Goal: Transaction & Acquisition: Book appointment/travel/reservation

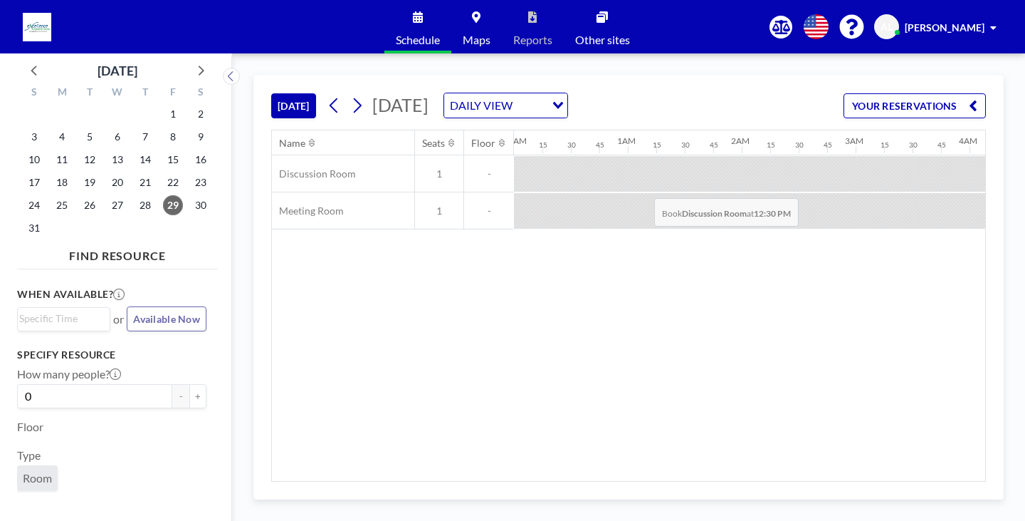
scroll to position [0, 1310]
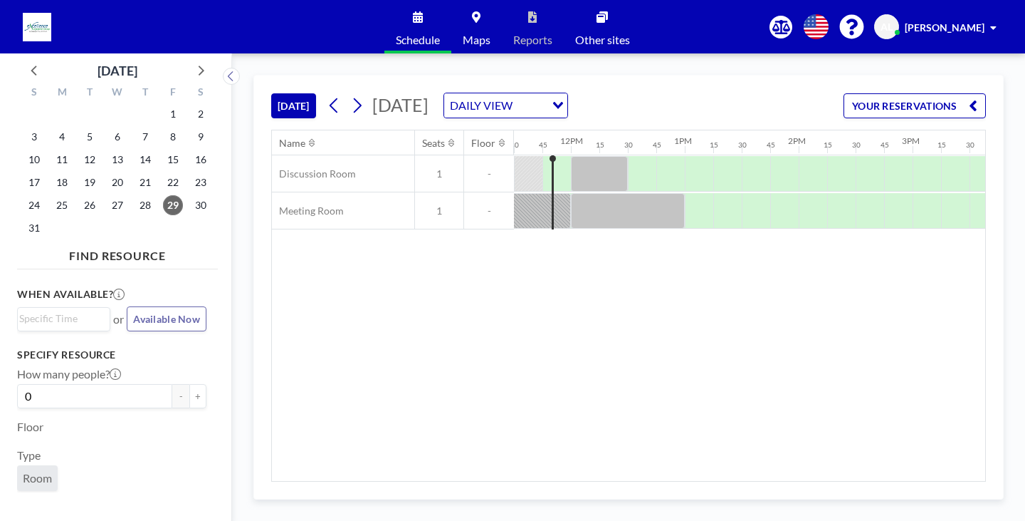
drag, startPoint x: 661, startPoint y: 472, endPoint x: 752, endPoint y: 473, distance: 91.1
click at [752, 473] on div "Name Seats Floor 12AM 15 30 45 1AM 15 30 45 2AM 15 30 45 3AM 15 30 45 4AM 15 30…" at bounding box center [628, 305] width 713 height 350
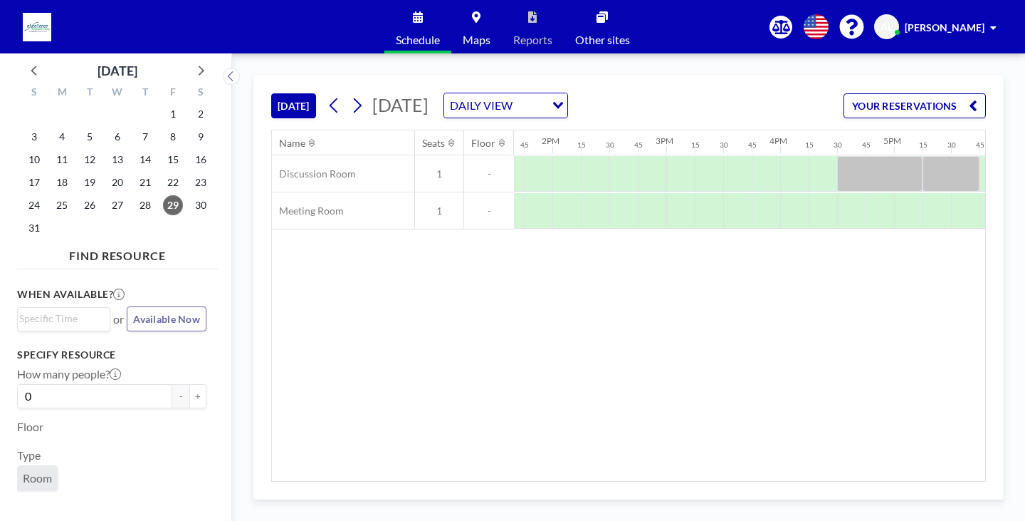
scroll to position [0, 1575]
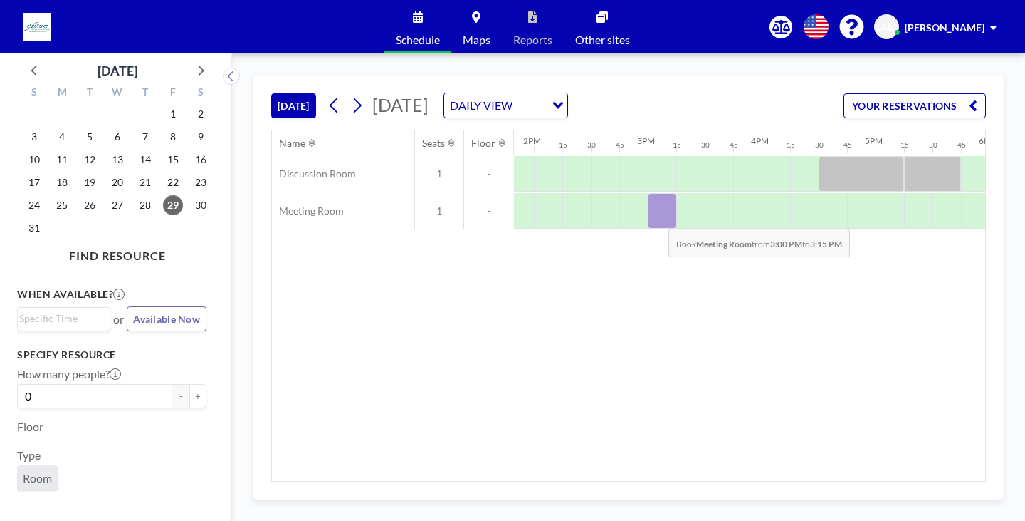
click at [657, 218] on div at bounding box center [662, 211] width 28 height 36
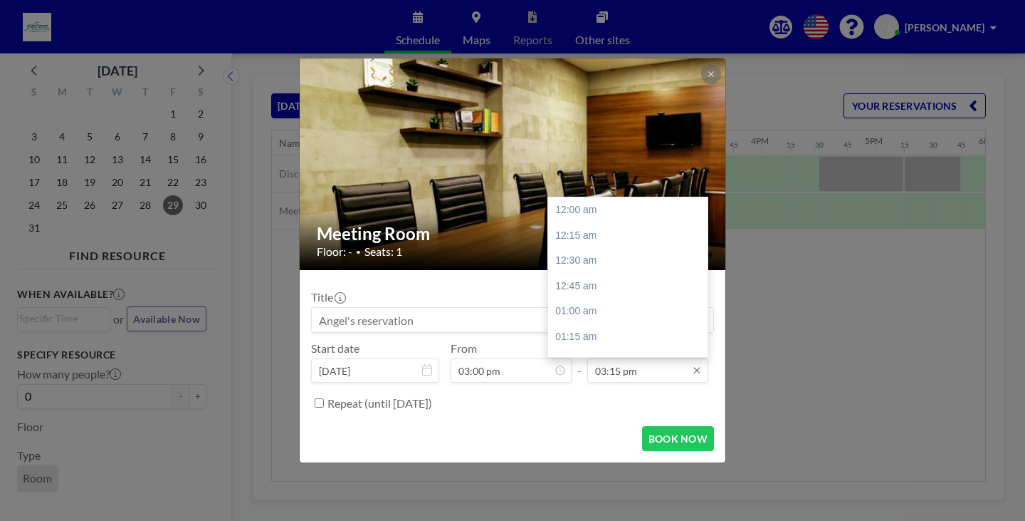
scroll to position [1546, 0]
click at [610, 290] on div "04:00 pm" at bounding box center [631, 286] width 167 height 26
type input "04:00 pm"
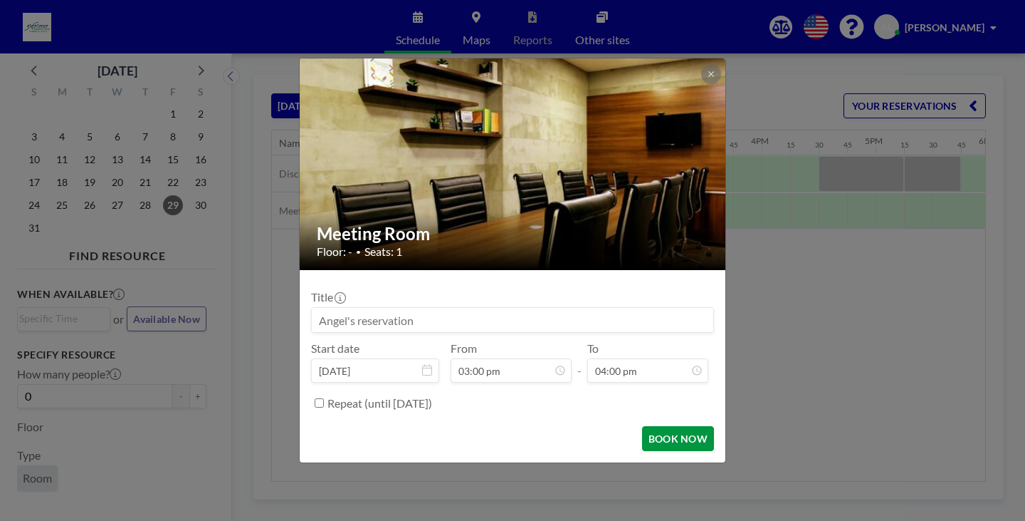
click at [651, 437] on button "BOOK NOW" at bounding box center [678, 438] width 72 height 25
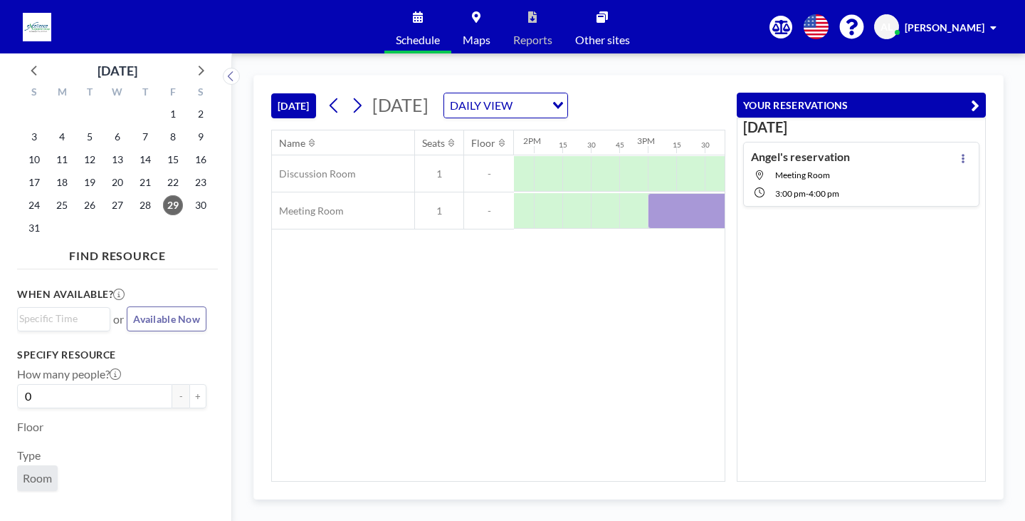
click at [534, 321] on div "Name Seats Floor 12AM 15 30 45 1AM 15 30 45 2AM 15 30 45 3AM 15 30 45 4AM 15 30…" at bounding box center [498, 305] width 453 height 350
click at [686, 219] on div at bounding box center [705, 211] width 114 height 36
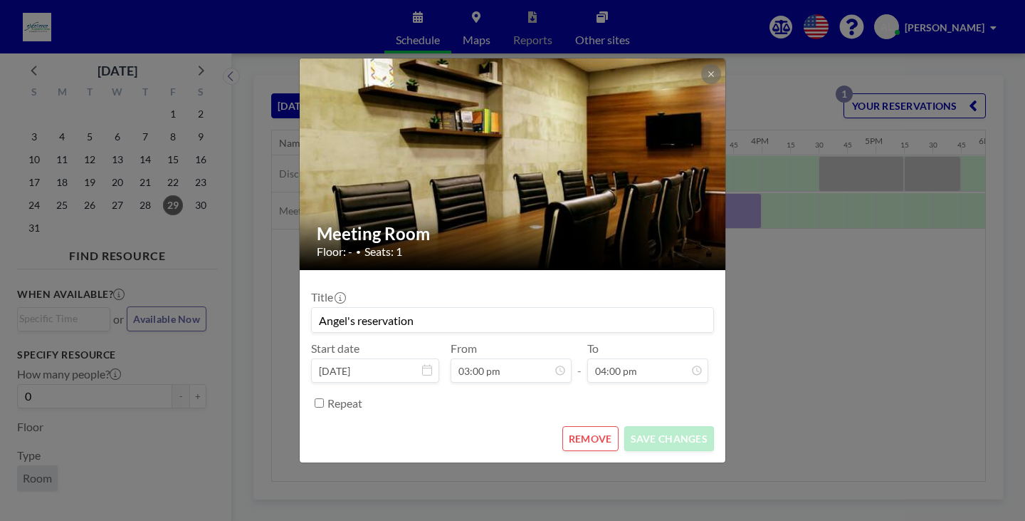
scroll to position [304, 0]
click at [706, 74] on button at bounding box center [711, 74] width 20 height 20
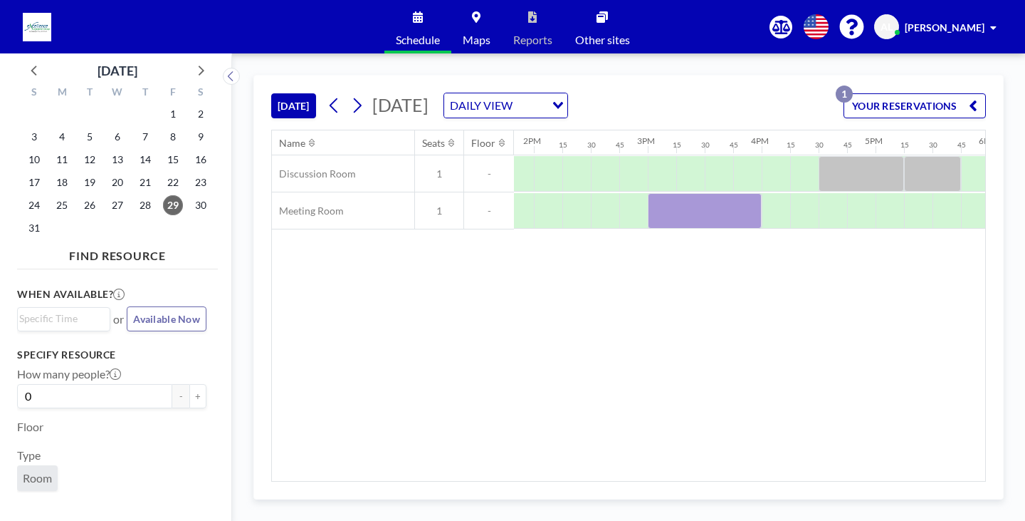
click at [544, 380] on div "Name Seats Floor 12AM 15 30 45 1AM 15 30 45 2AM 15 30 45 3AM 15 30 45 4AM 15 30…" at bounding box center [628, 305] width 713 height 350
click at [517, 319] on div "Name Seats Floor 12AM 15 30 45 1AM 15 30 45 2AM 15 30 45 3AM 15 30 45 4AM 15 30…" at bounding box center [628, 305] width 713 height 350
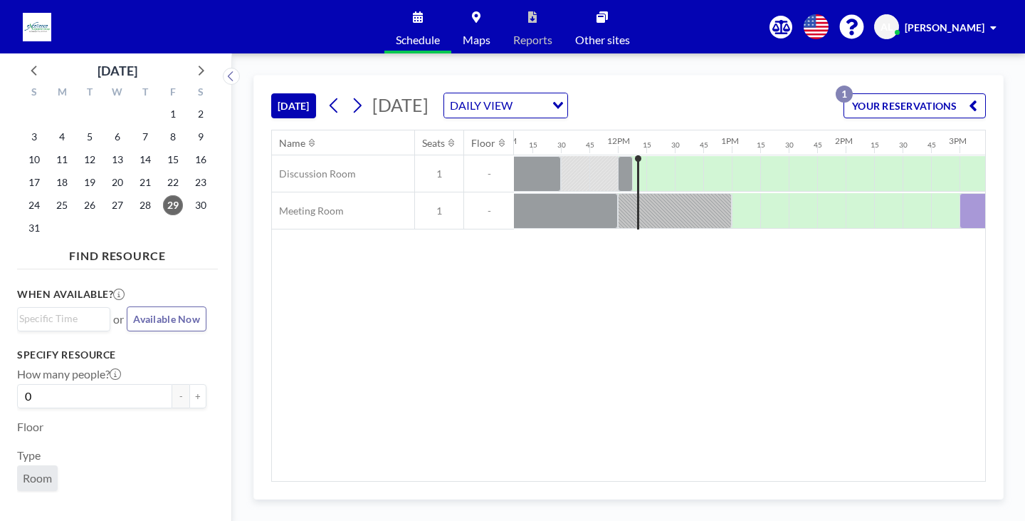
scroll to position [0, 1339]
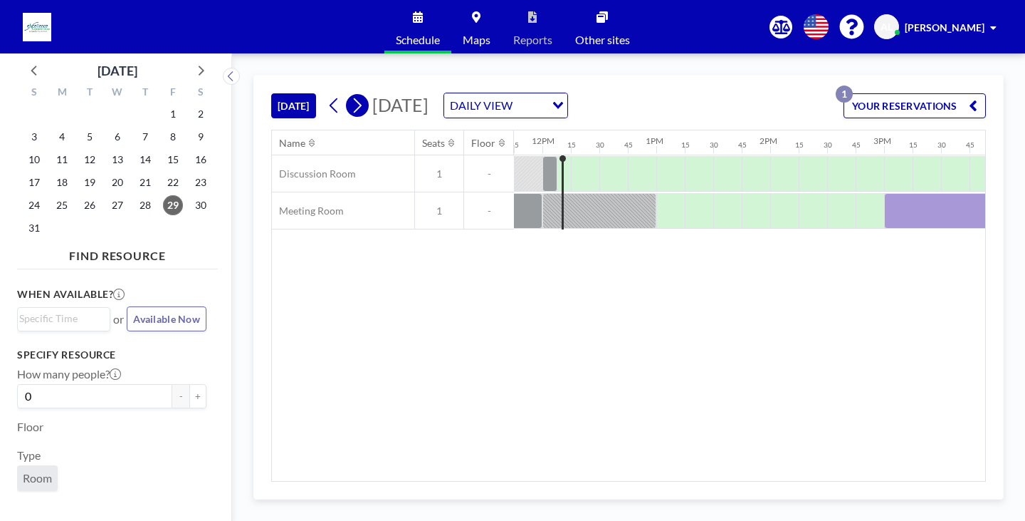
click at [364, 105] on icon at bounding box center [357, 105] width 14 height 21
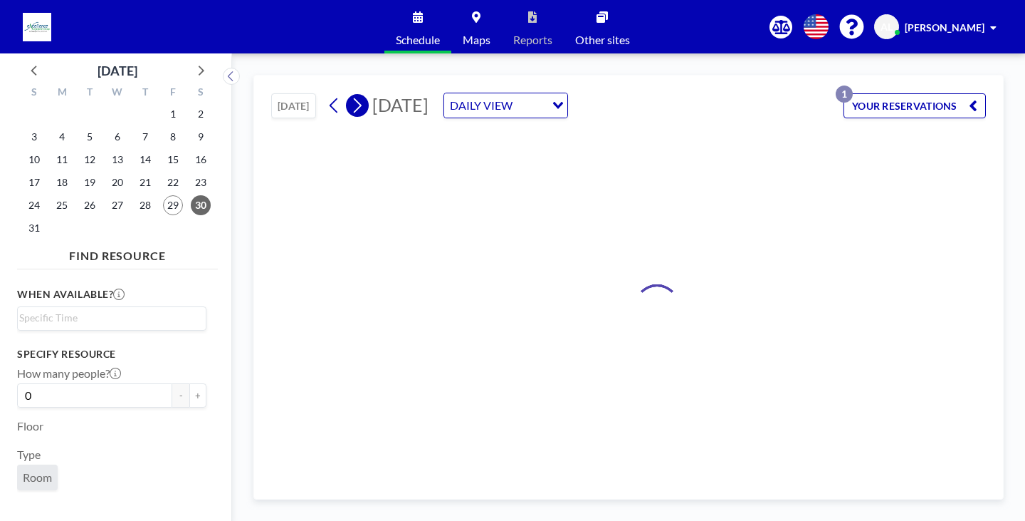
click at [364, 107] on icon at bounding box center [357, 105] width 14 height 21
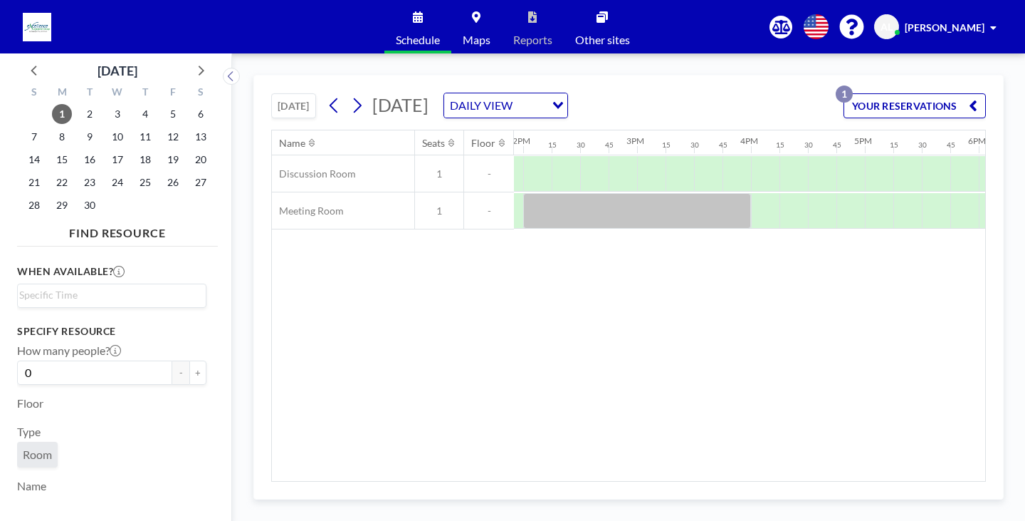
scroll to position [0, 1117]
click at [340, 103] on icon at bounding box center [335, 105] width 14 height 21
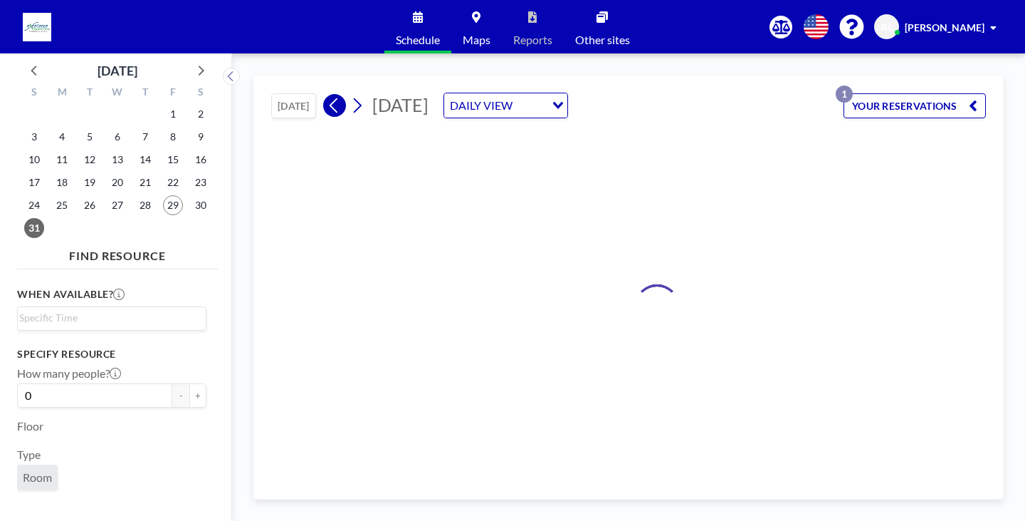
click at [340, 103] on icon at bounding box center [335, 105] width 14 height 21
click at [338, 103] on icon at bounding box center [335, 105] width 14 height 21
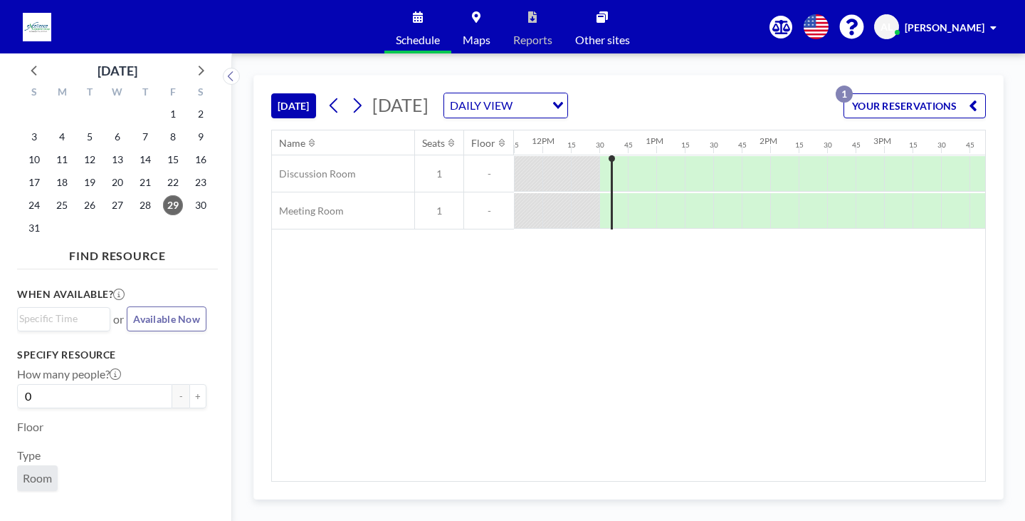
scroll to position [0, 1396]
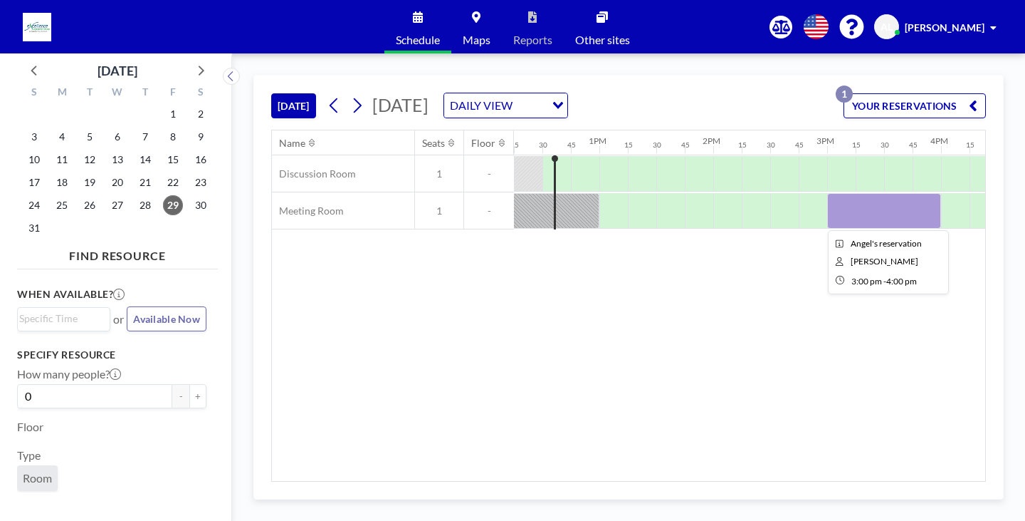
click at [864, 214] on div at bounding box center [884, 211] width 114 height 36
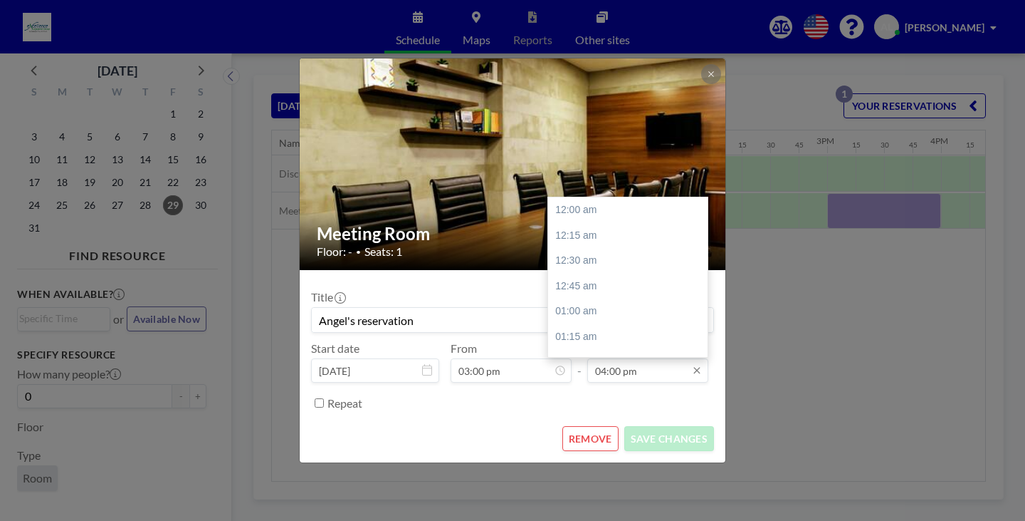
scroll to position [1622, 0]
click at [612, 311] on div "05:00 pm" at bounding box center [631, 311] width 167 height 26
type input "05:00 pm"
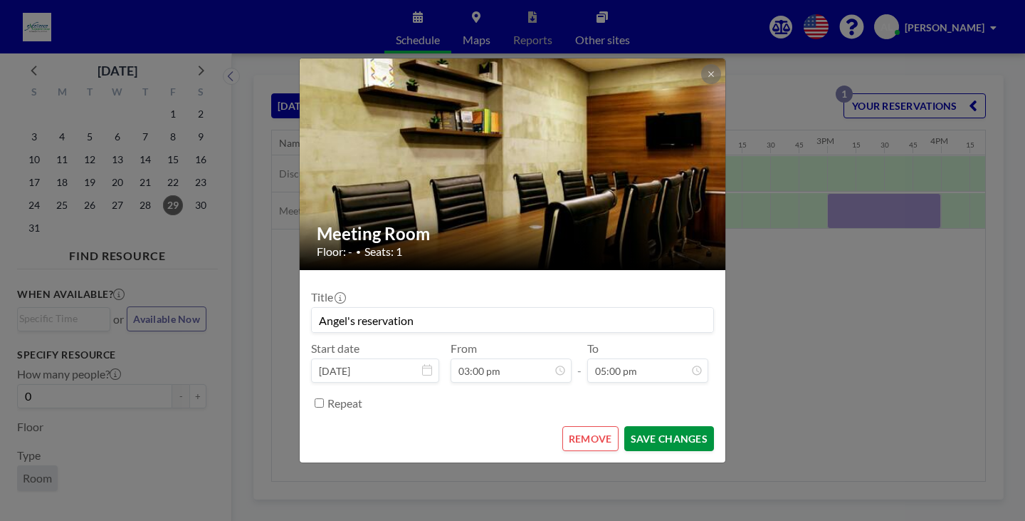
scroll to position [1723, 0]
click at [644, 441] on button "SAVE CHANGES" at bounding box center [669, 438] width 90 height 25
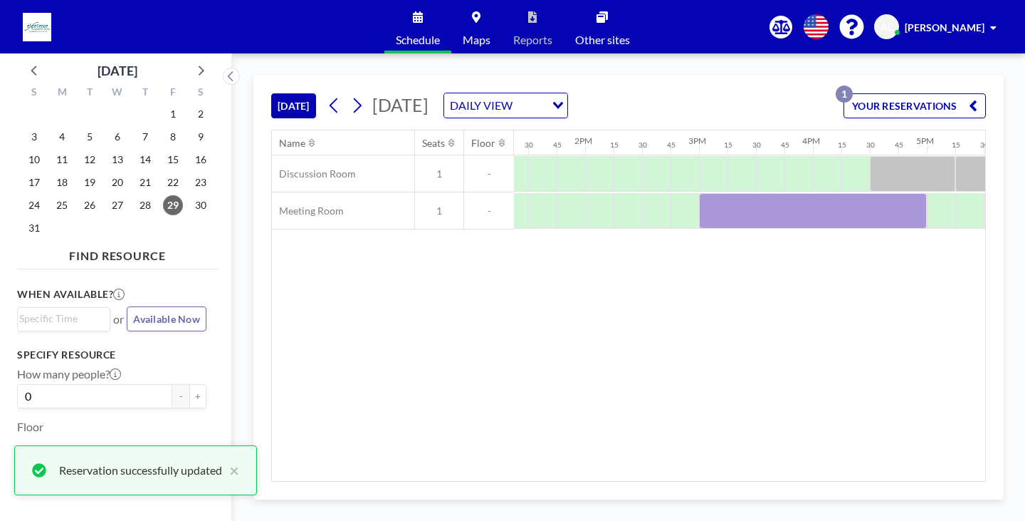
scroll to position [0, 1615]
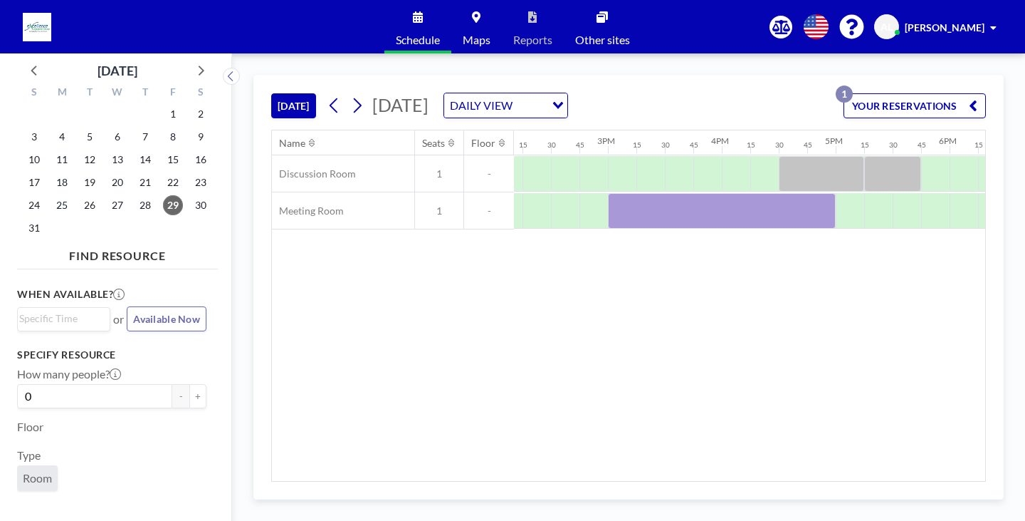
click at [417, 377] on div "Name Seats Floor 12AM 15 30 45 1AM 15 30 45 2AM 15 30 45 3AM 15 30 45 4AM 15 30…" at bounding box center [628, 305] width 713 height 350
click at [538, 323] on div "Name Seats Floor 12AM 15 30 45 1AM 15 30 45 2AM 15 30 45 3AM 15 30 45 4AM 15 30…" at bounding box center [628, 305] width 713 height 350
click at [562, 340] on div "Name Seats Floor 12AM 15 30 45 1AM 15 30 45 2AM 15 30 45 3AM 15 30 45 4AM 15 30…" at bounding box center [628, 305] width 713 height 350
